Goal: Find contact information: Find contact information

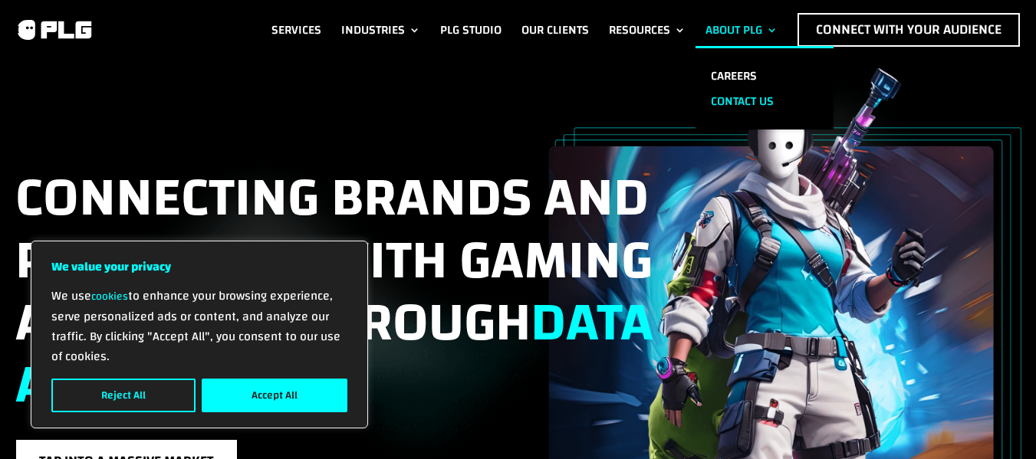
click at [732, 96] on link "Contact us" at bounding box center [764, 101] width 138 height 25
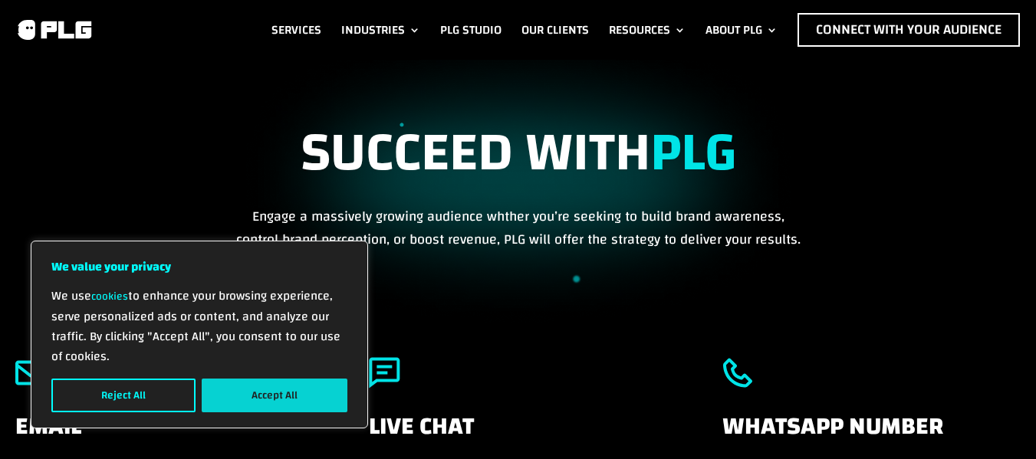
click at [271, 396] on button "Accept All" at bounding box center [275, 396] width 146 height 34
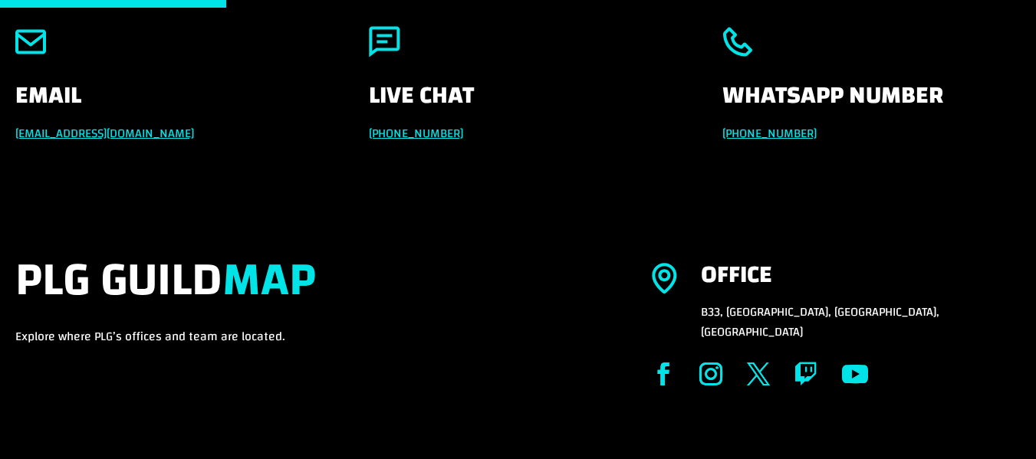
scroll to position [337, 0]
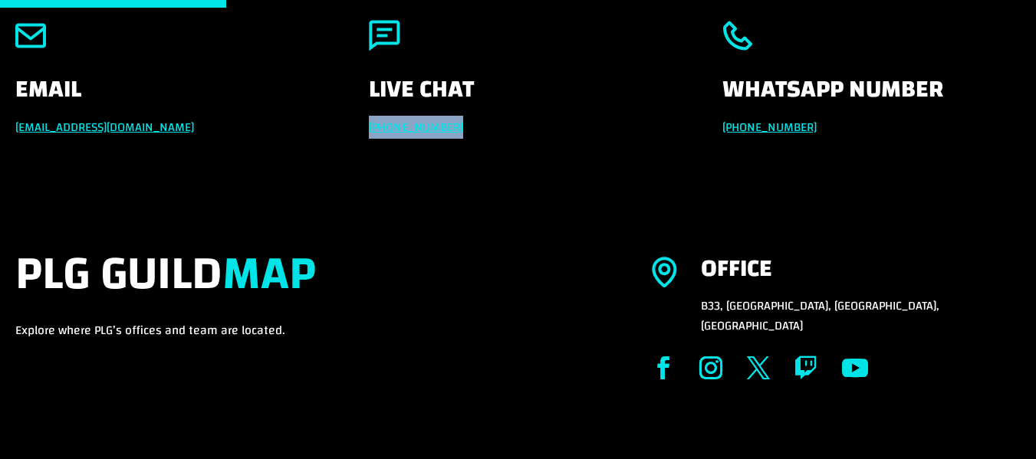
drag, startPoint x: 480, startPoint y: 118, endPoint x: 356, endPoint y: 120, distance: 124.2
click at [356, 120] on div "Email [EMAIL_ADDRESS][DOMAIN_NAME] Live Chat [PHONE_NUMBER] Whatsapp Number [PH…" at bounding box center [518, 78] width 1006 height 159
copy link "[PHONE_NUMBER]"
